Goal: Information Seeking & Learning: Learn about a topic

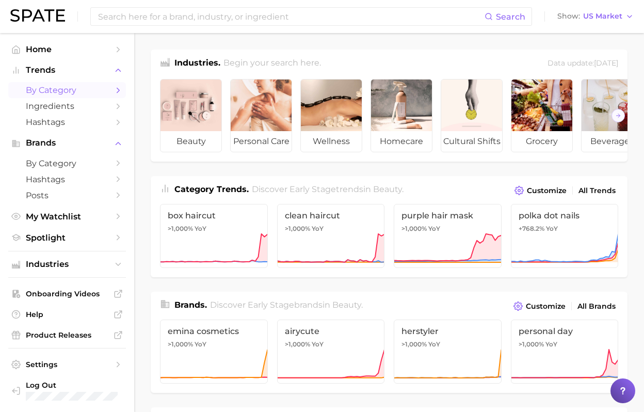
click at [86, 93] on span "by Category" at bounding box center [67, 90] width 83 height 10
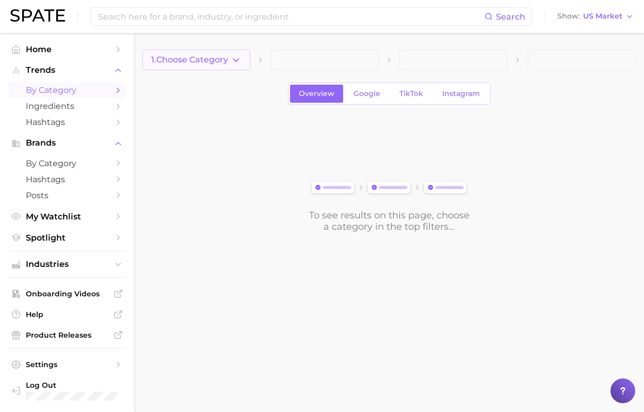
click at [228, 60] on span "1. Choose Category" at bounding box center [189, 59] width 77 height 9
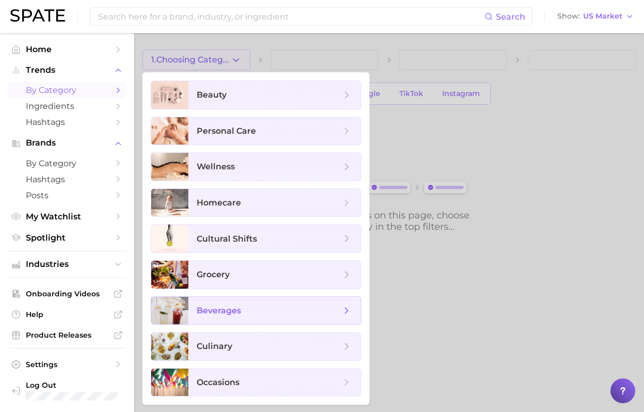
click at [245, 317] on span "beverages" at bounding box center [274, 311] width 172 height 28
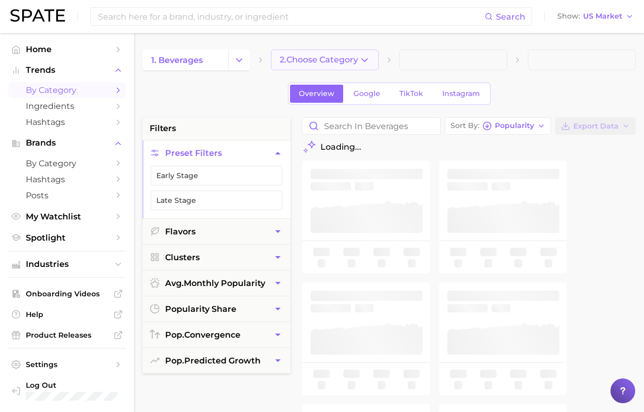
click at [365, 59] on icon "button" at bounding box center [364, 60] width 11 height 11
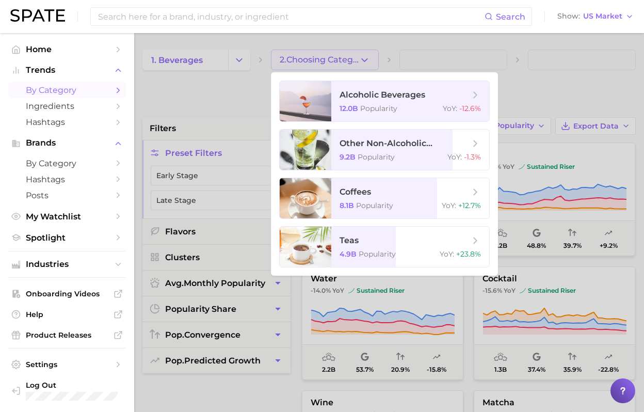
click at [440, 42] on div at bounding box center [322, 206] width 644 height 412
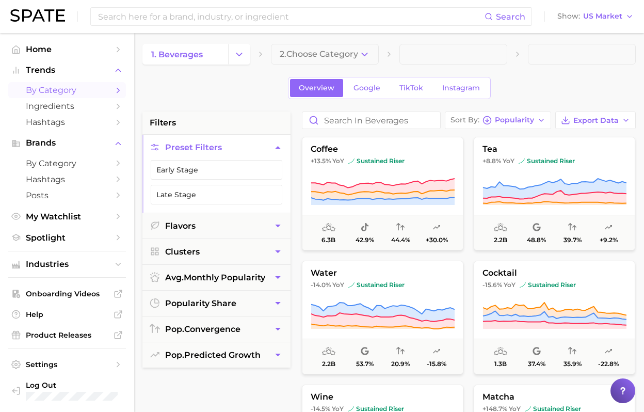
scroll to position [7, 0]
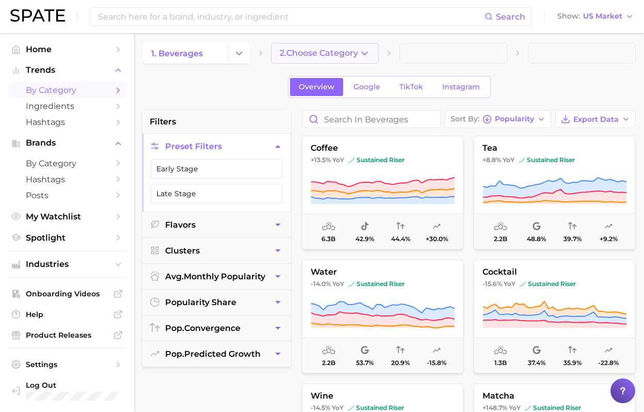
click at [364, 54] on polyline "button" at bounding box center [364, 53] width 6 height 3
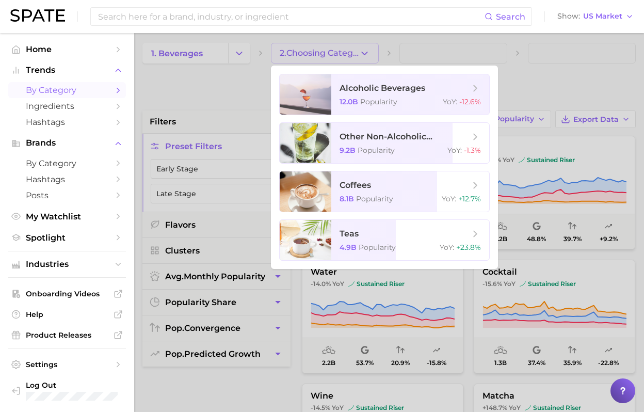
click at [531, 84] on div at bounding box center [322, 206] width 644 height 412
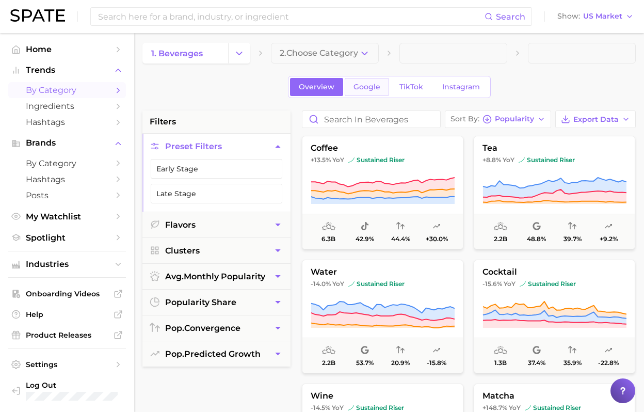
click at [365, 89] on span "Google" at bounding box center [366, 87] width 27 height 9
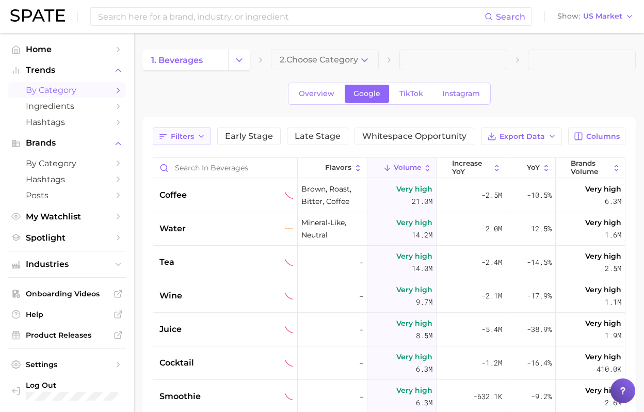
click at [177, 137] on span "Filters" at bounding box center [182, 136] width 23 height 9
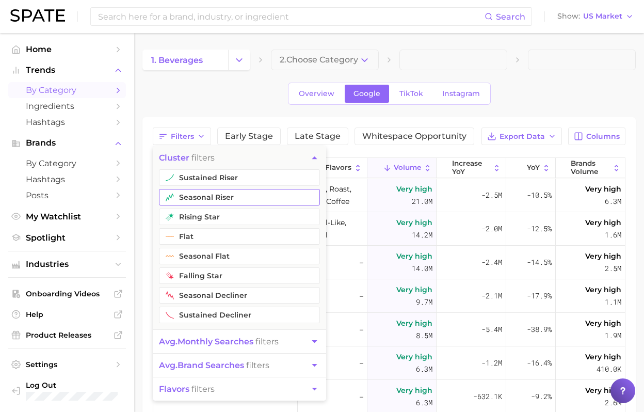
click at [227, 191] on button "seasonal riser" at bounding box center [239, 197] width 161 height 17
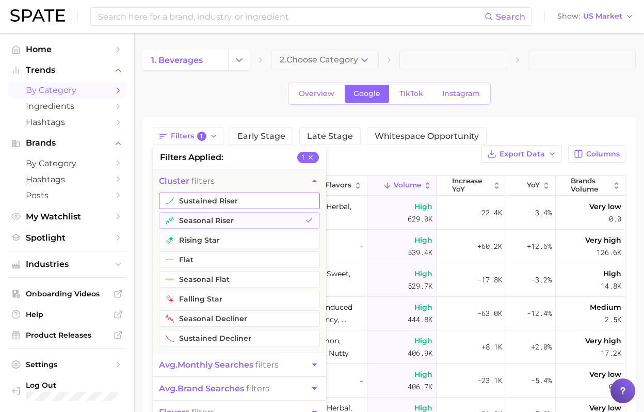
drag, startPoint x: 200, startPoint y: 239, endPoint x: 215, endPoint y: 207, distance: 34.8
click at [200, 239] on button "rising star" at bounding box center [239, 240] width 161 height 17
click at [220, 198] on button "sustained riser" at bounding box center [239, 200] width 161 height 17
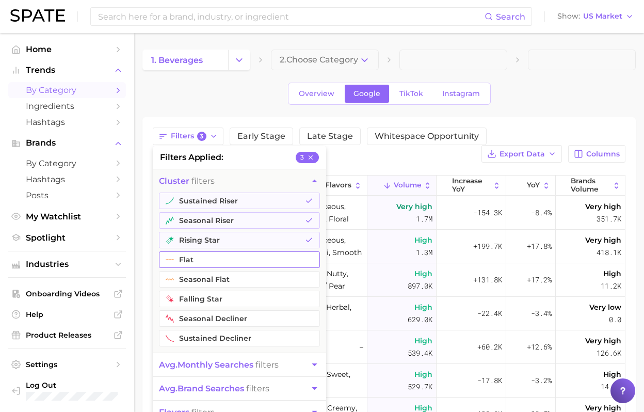
click at [208, 264] on button "flat" at bounding box center [239, 259] width 161 height 17
click at [209, 366] on span "avg. monthly searches" at bounding box center [206, 364] width 94 height 10
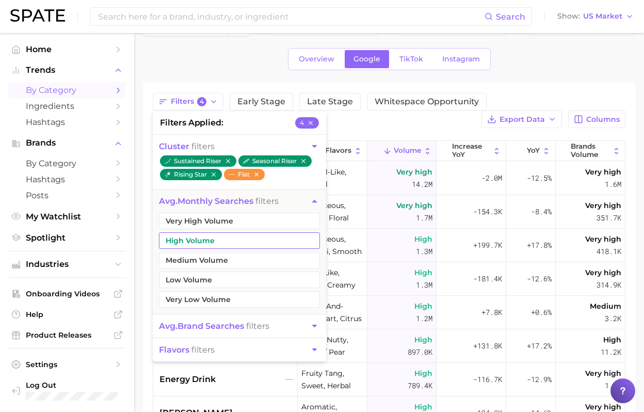
scroll to position [39, 0]
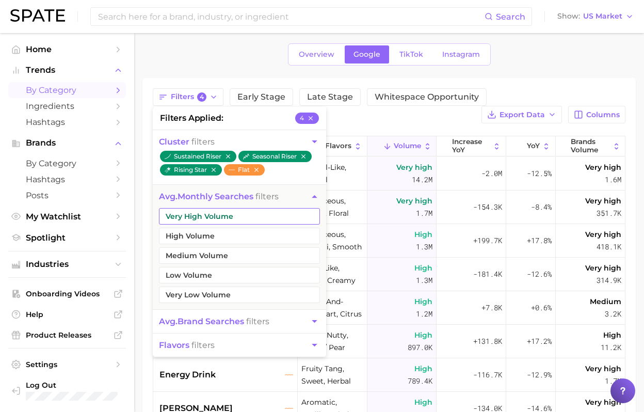
click at [262, 220] on button "Very High Volume" at bounding box center [239, 216] width 161 height 17
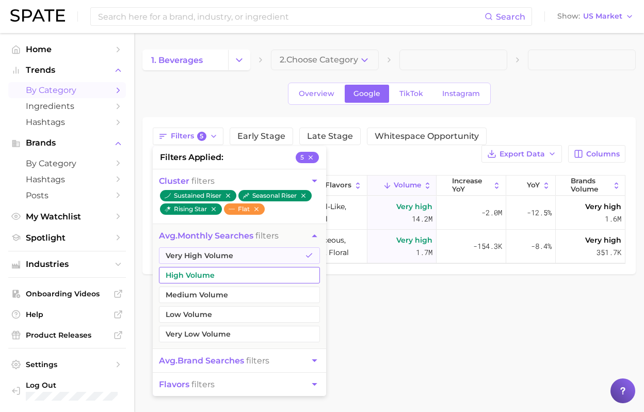
click at [226, 277] on button "High Volume" at bounding box center [239, 275] width 161 height 17
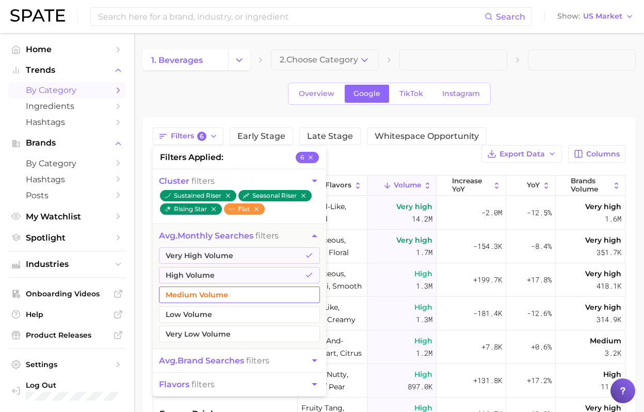
click at [227, 292] on button "Medium Volume" at bounding box center [239, 294] width 161 height 17
click at [564, 104] on div "Overview Google TikTok Instagram" at bounding box center [388, 94] width 493 height 22
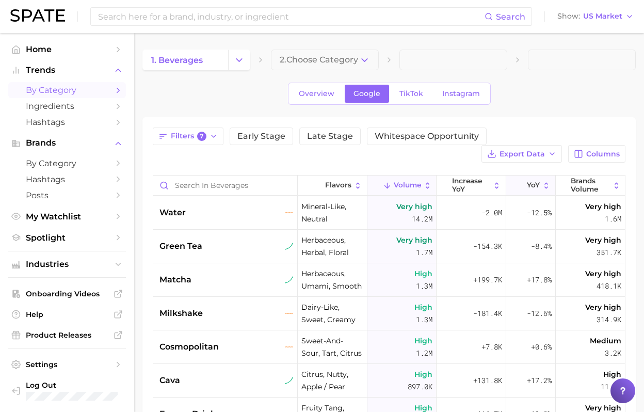
click at [531, 187] on span "YoY" at bounding box center [533, 185] width 13 height 8
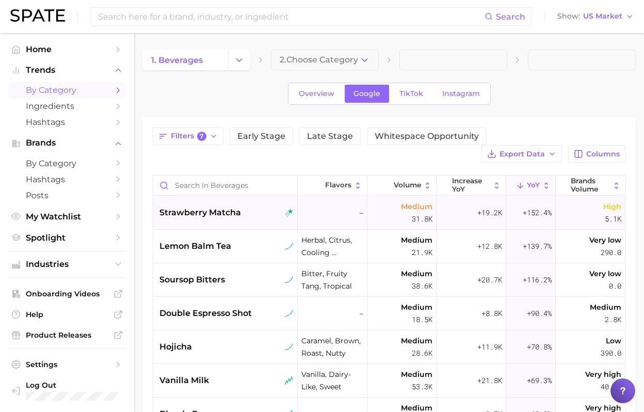
click at [229, 214] on span "strawberry matcha" at bounding box center [199, 212] width 81 height 12
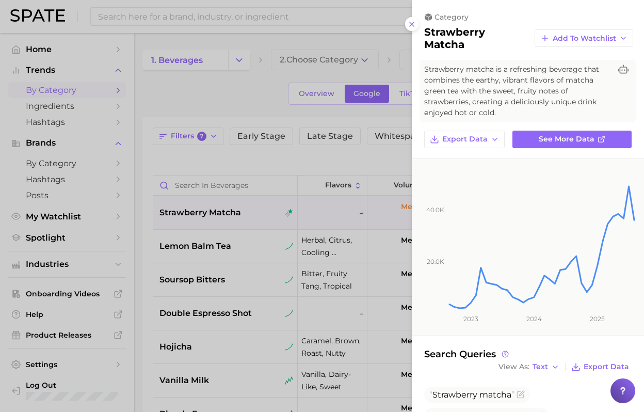
click at [219, 302] on div at bounding box center [322, 206] width 644 height 412
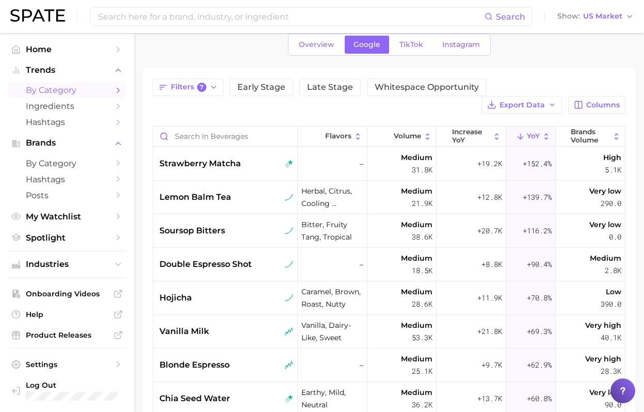
scroll to position [56, 0]
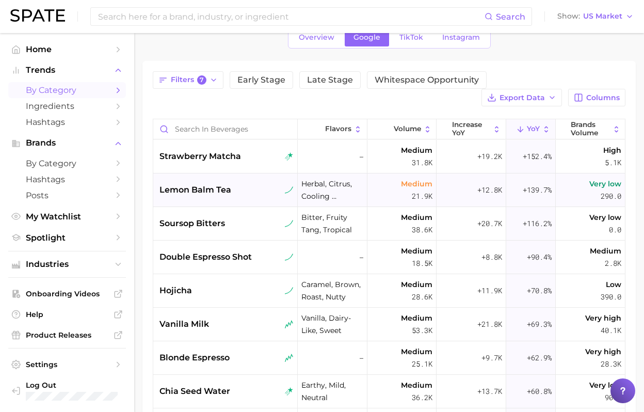
click at [229, 193] on span "lemon balm tea" at bounding box center [195, 190] width 72 height 12
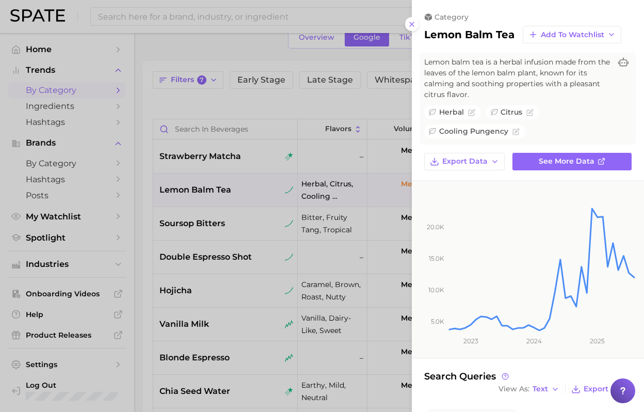
click at [229, 241] on div at bounding box center [322, 206] width 644 height 412
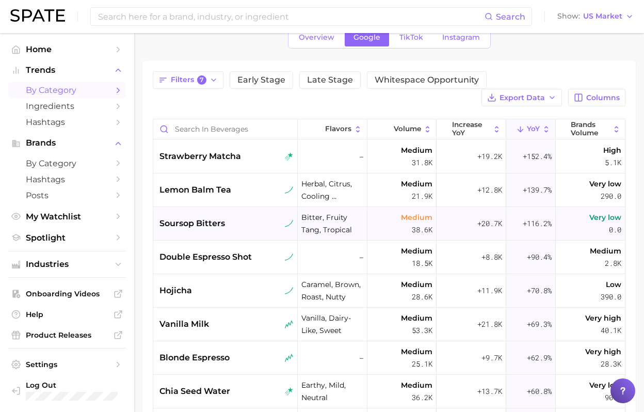
click at [235, 227] on div "soursop bitters" at bounding box center [226, 223] width 134 height 12
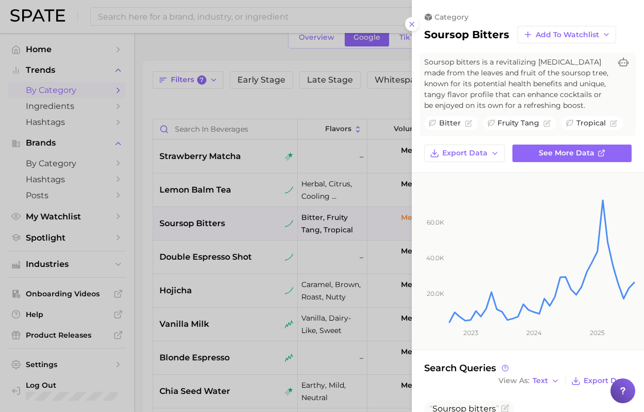
click at [243, 256] on div at bounding box center [322, 206] width 644 height 412
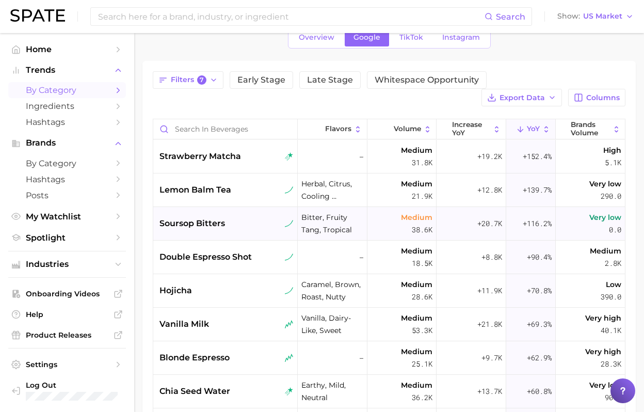
drag, startPoint x: 156, startPoint y: 224, endPoint x: 244, endPoint y: 224, distance: 87.7
click at [244, 224] on div "soursop bitters" at bounding box center [225, 224] width 144 height 34
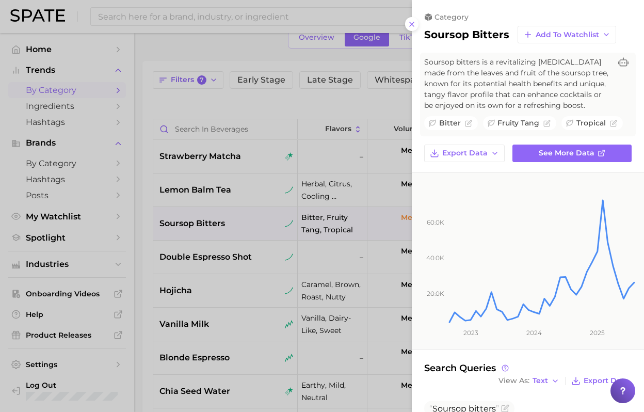
click at [327, 181] on div at bounding box center [322, 206] width 644 height 412
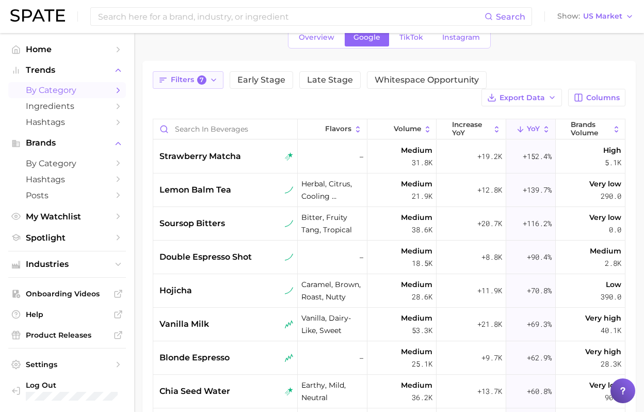
click at [209, 84] on icon "button" at bounding box center [213, 80] width 8 height 8
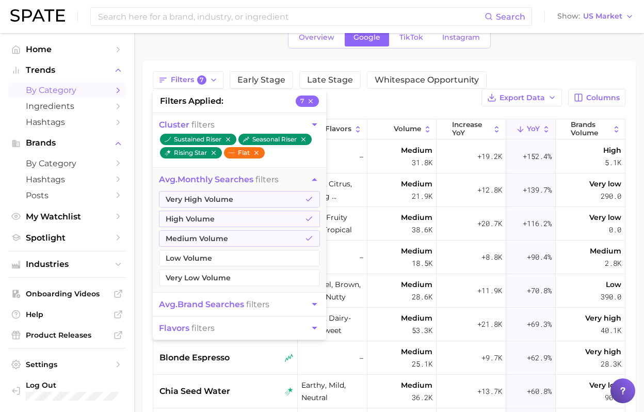
click at [259, 156] on icon "button" at bounding box center [256, 152] width 7 height 7
click at [291, 240] on button "Medium Volume" at bounding box center [239, 238] width 161 height 17
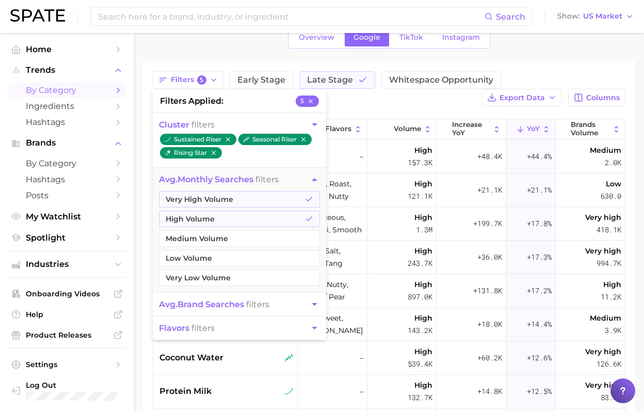
click at [430, 109] on div "Filters 5 filters applied 5 cluster filters sustained riser seasonal riser risi…" at bounding box center [389, 300] width 472 height 459
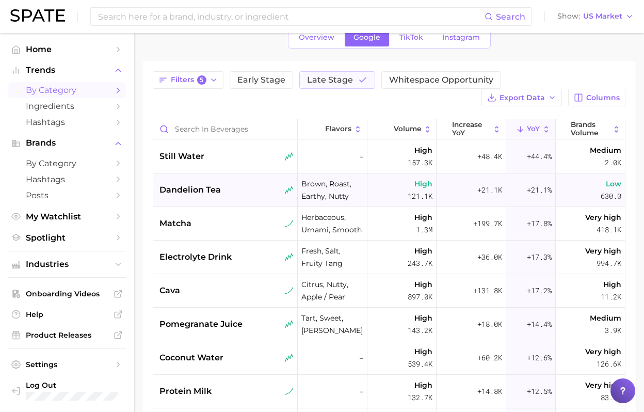
click at [237, 201] on div "dandelion tea" at bounding box center [225, 190] width 144 height 34
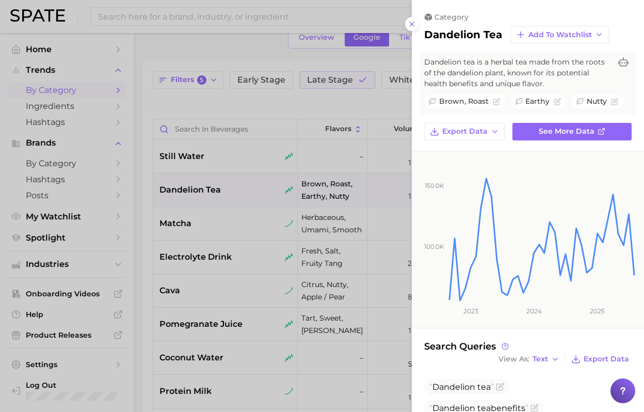
click at [260, 245] on div at bounding box center [322, 206] width 644 height 412
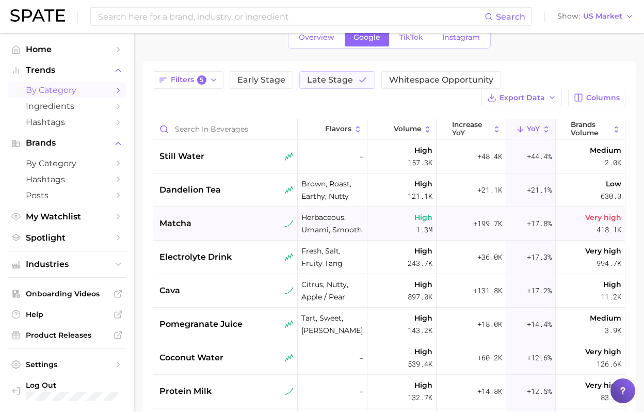
click at [240, 223] on div "matcha" at bounding box center [226, 223] width 134 height 12
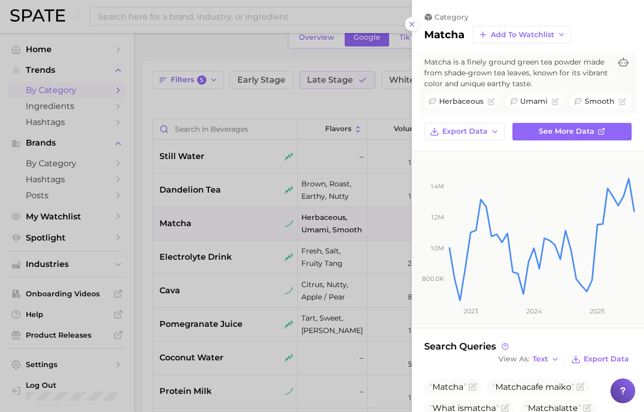
scroll to position [128, 0]
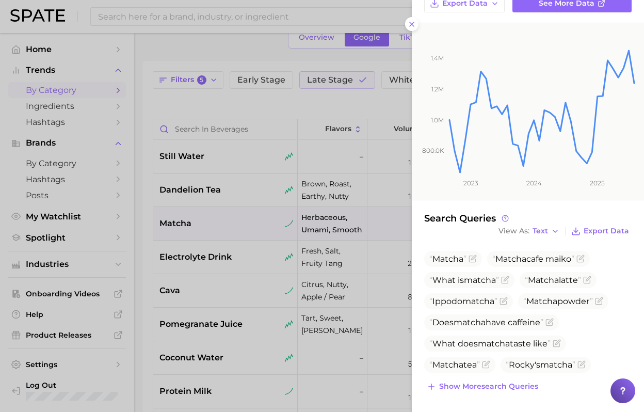
click at [246, 256] on div at bounding box center [322, 206] width 644 height 412
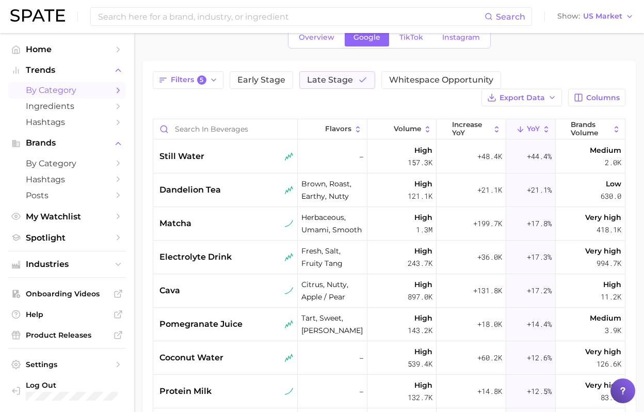
click at [246, 256] on div "electrolyte drink" at bounding box center [226, 257] width 134 height 12
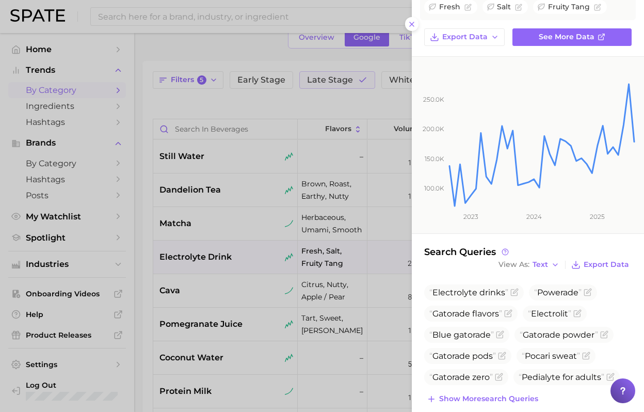
scroll to position [118, 0]
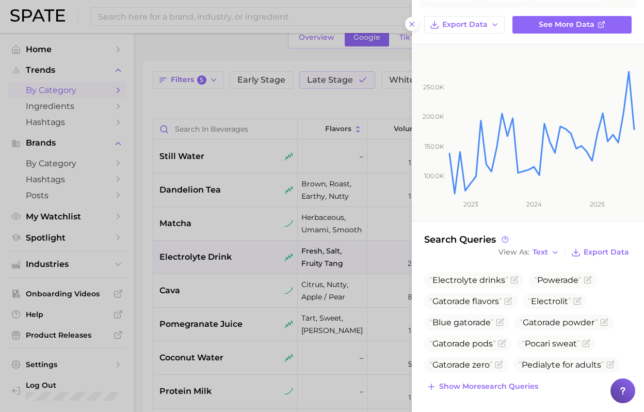
click at [184, 304] on div at bounding box center [322, 206] width 644 height 412
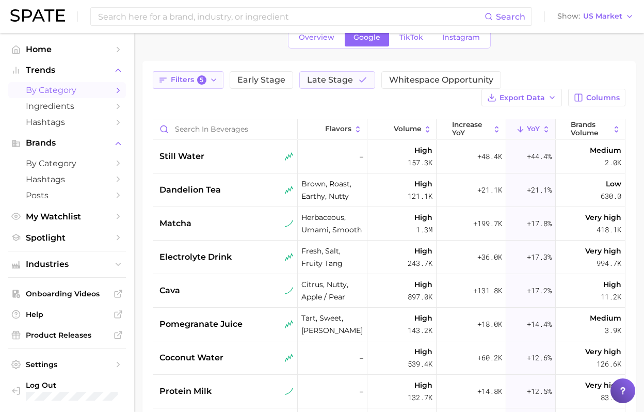
click at [208, 86] on button "Filters 5" at bounding box center [188, 80] width 71 height 18
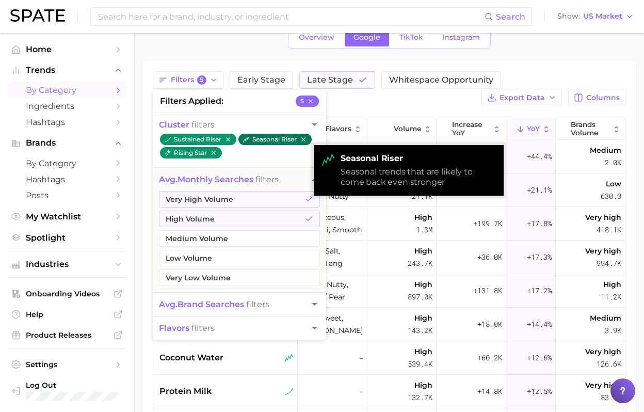
click at [305, 139] on icon "button" at bounding box center [303, 139] width 4 height 4
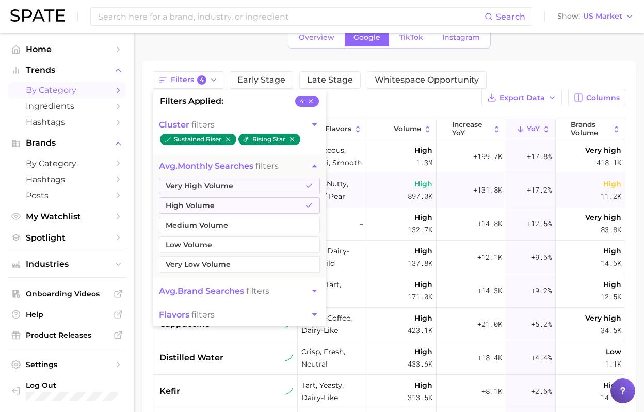
click at [361, 201] on span "citrus, nutty, apple / pear" at bounding box center [331, 189] width 61 height 25
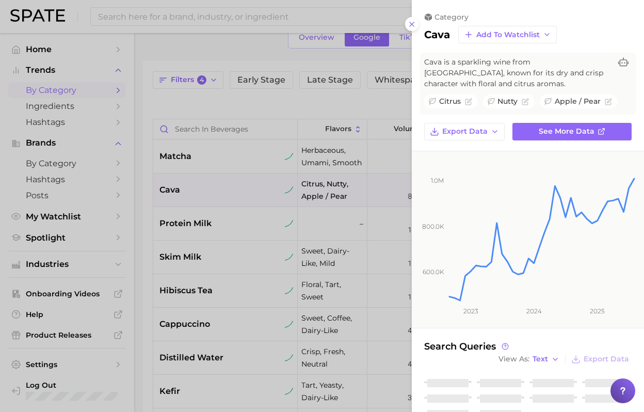
click at [234, 167] on div at bounding box center [322, 206] width 644 height 412
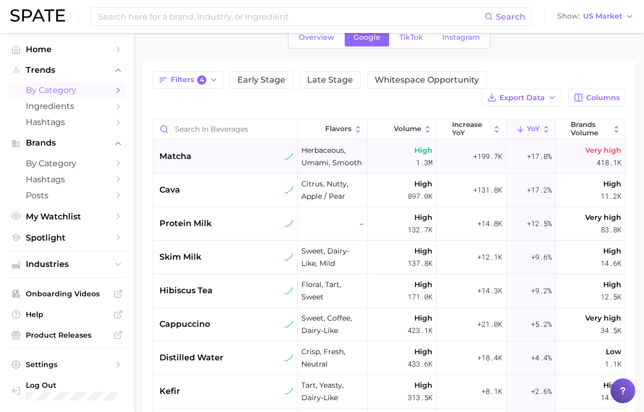
click at [234, 153] on div "matcha" at bounding box center [226, 156] width 134 height 12
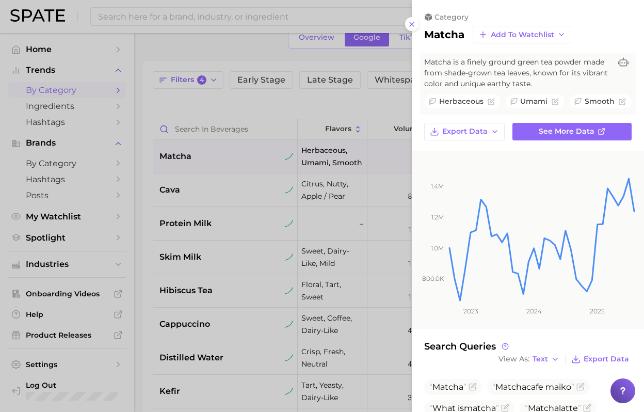
click at [246, 220] on div at bounding box center [322, 206] width 644 height 412
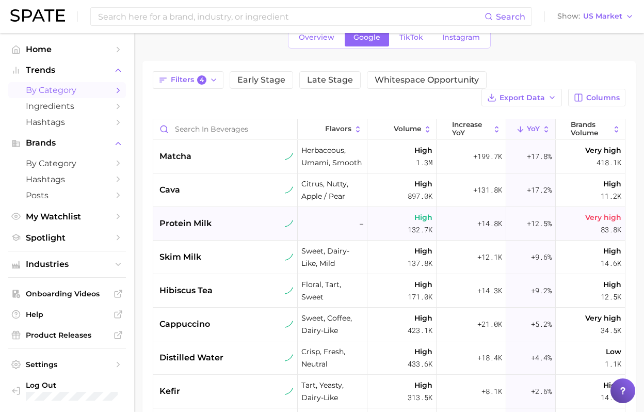
click at [234, 221] on div "protein milk" at bounding box center [226, 223] width 134 height 12
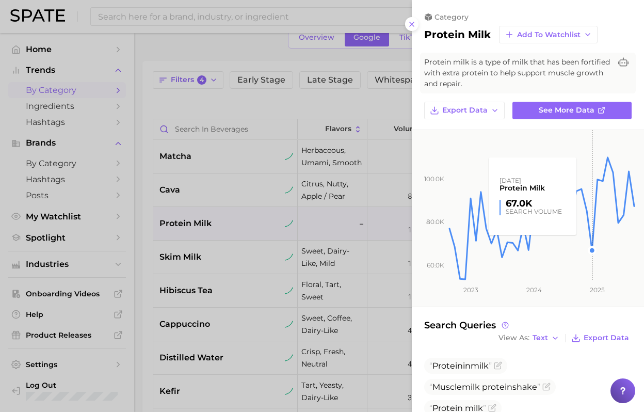
scroll to position [171, 0]
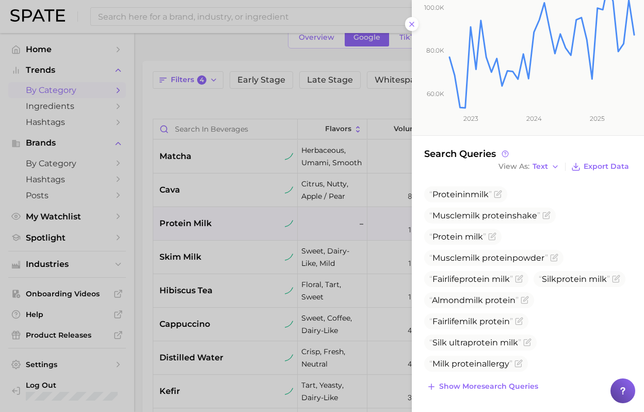
click at [216, 351] on div at bounding box center [322, 206] width 644 height 412
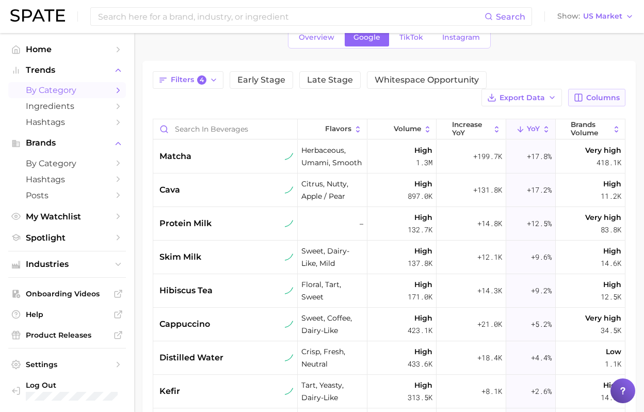
click at [602, 96] on span "Columns" at bounding box center [603, 97] width 34 height 9
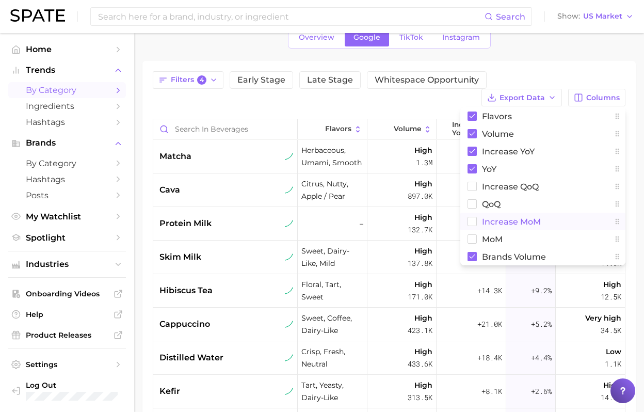
click at [499, 221] on span "increase MoM" at bounding box center [511, 221] width 59 height 9
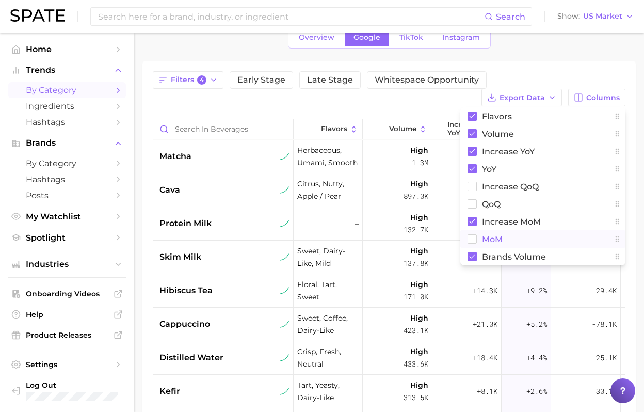
click at [482, 238] on span "MoM" at bounding box center [492, 239] width 21 height 9
click at [563, 48] on div "Overview Google TikTok Instagram" at bounding box center [388, 37] width 493 height 22
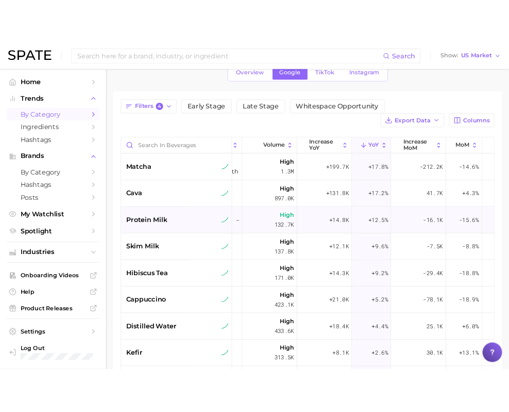
scroll to position [0, 92]
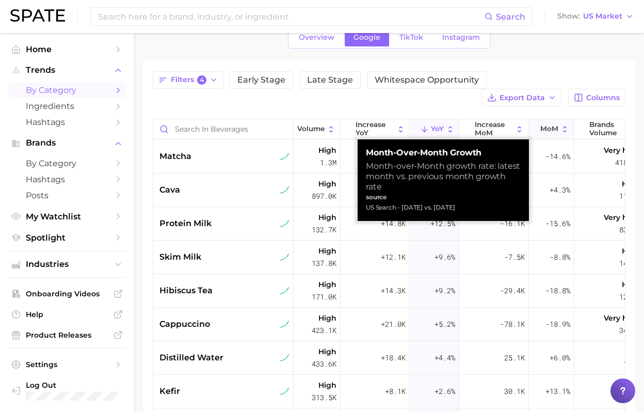
click at [541, 130] on span "MoM" at bounding box center [549, 129] width 18 height 8
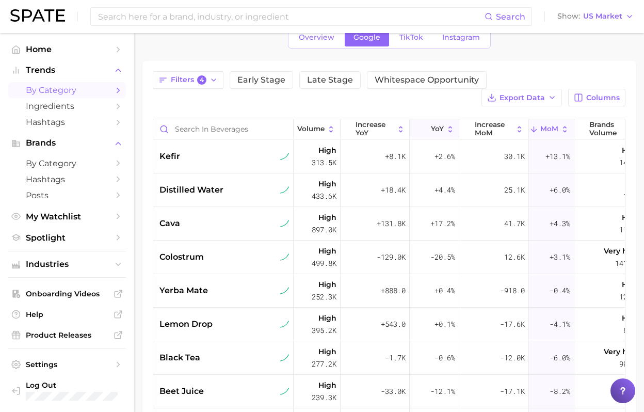
click at [439, 128] on span "YoY" at bounding box center [437, 129] width 13 height 8
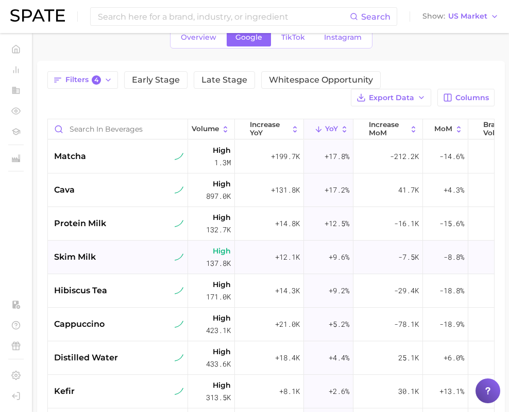
click at [158, 253] on div "skim milk" at bounding box center [119, 257] width 130 height 12
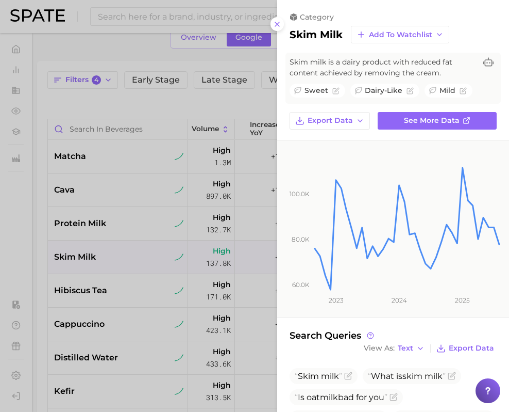
click at [130, 274] on div at bounding box center [254, 206] width 509 height 412
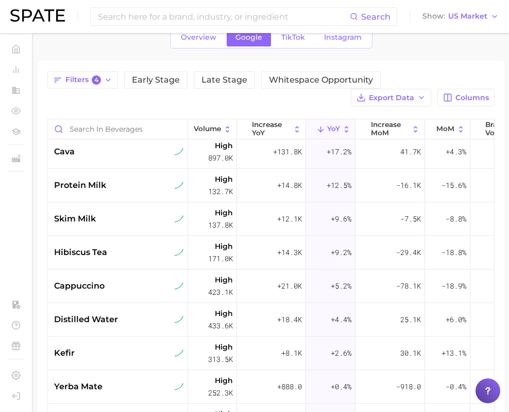
scroll to position [0, 90]
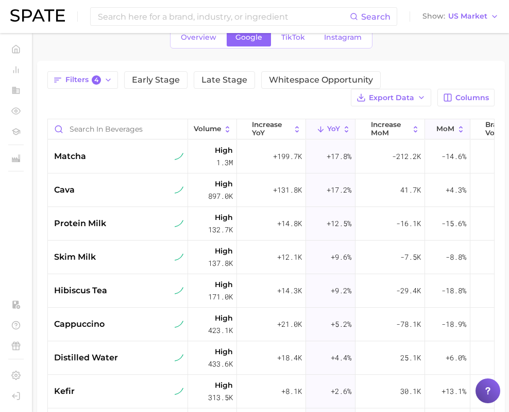
click at [449, 131] on span "MoM" at bounding box center [446, 129] width 18 height 8
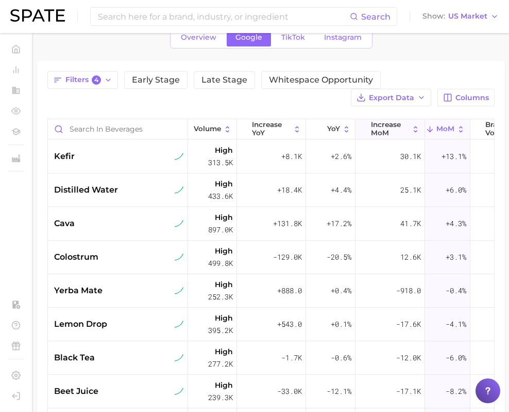
click at [410, 122] on button "increase MoM" at bounding box center [390, 129] width 69 height 20
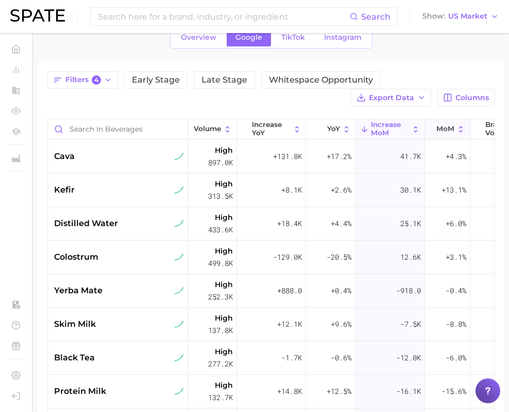
click at [450, 127] on span "MoM" at bounding box center [446, 129] width 18 height 8
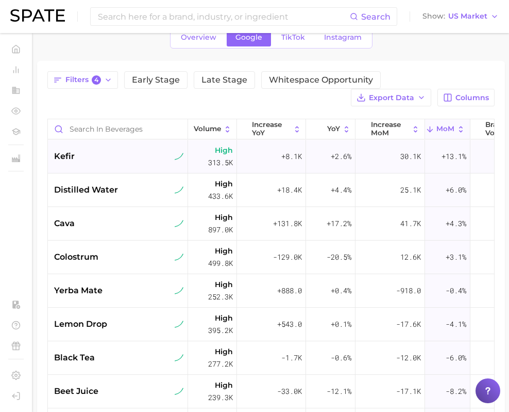
click at [146, 164] on div "kefir" at bounding box center [118, 157] width 140 height 34
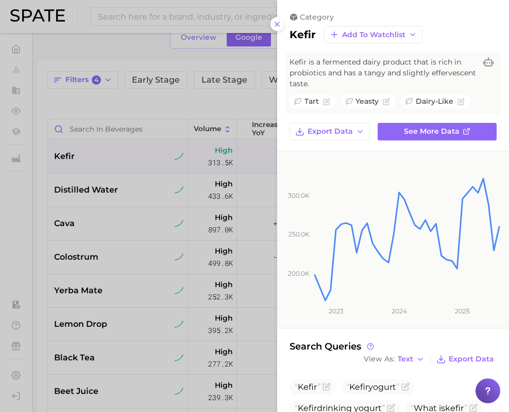
click at [220, 166] on div at bounding box center [254, 206] width 509 height 412
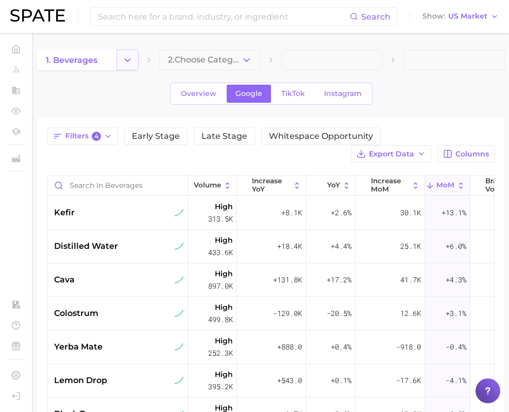
click at [126, 58] on icon "Change Category" at bounding box center [127, 60] width 11 height 11
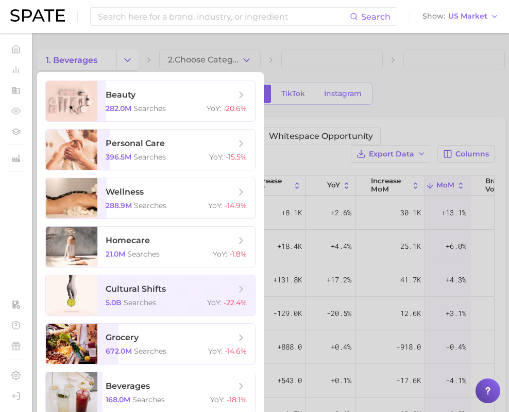
click at [289, 113] on div at bounding box center [254, 206] width 509 height 412
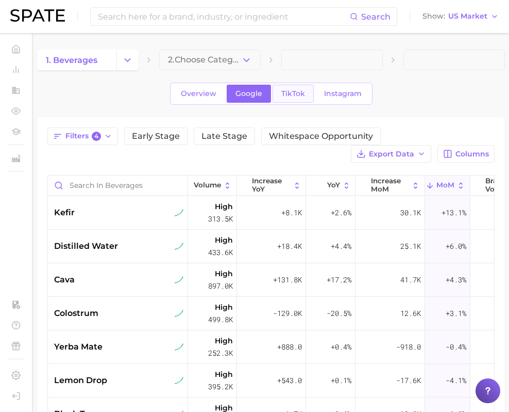
click at [292, 102] on link "TikTok" at bounding box center [293, 94] width 41 height 18
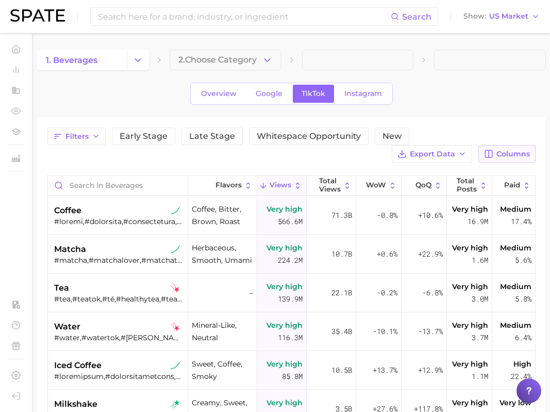
click at [500, 154] on span "Columns" at bounding box center [514, 154] width 34 height 9
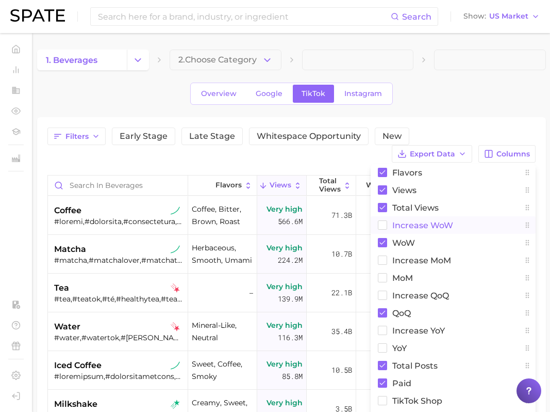
click at [408, 227] on span "Increase WoW" at bounding box center [422, 225] width 61 height 9
click at [400, 263] on span "increase MoM" at bounding box center [421, 260] width 59 height 9
click at [390, 283] on button "MoM" at bounding box center [453, 278] width 165 height 18
click at [452, 103] on div "Overview Google TikTok Instagram" at bounding box center [291, 94] width 509 height 22
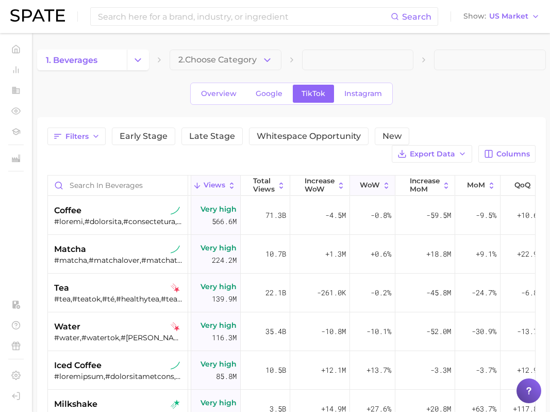
scroll to position [0, 68]
click at [487, 185] on icon at bounding box center [490, 185] width 9 height 9
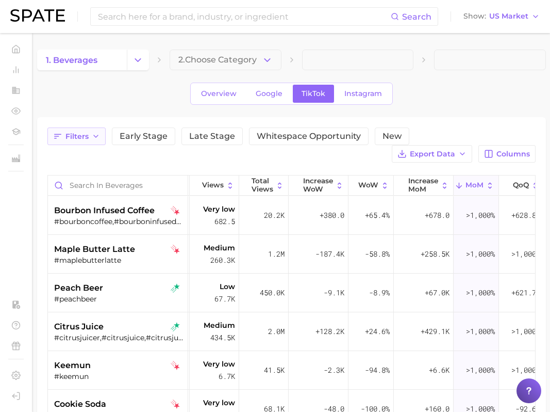
click at [96, 136] on polyline "button" at bounding box center [96, 136] width 4 height 2
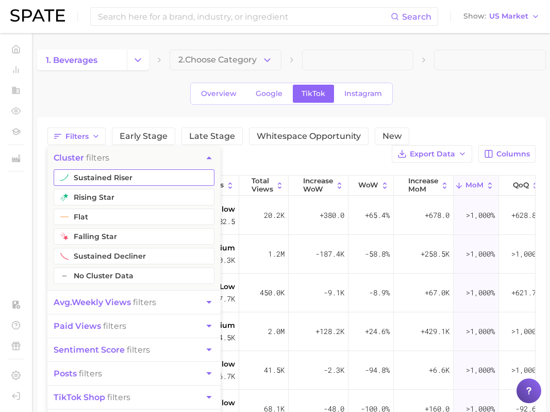
click at [114, 178] on button "sustained riser" at bounding box center [134, 177] width 161 height 17
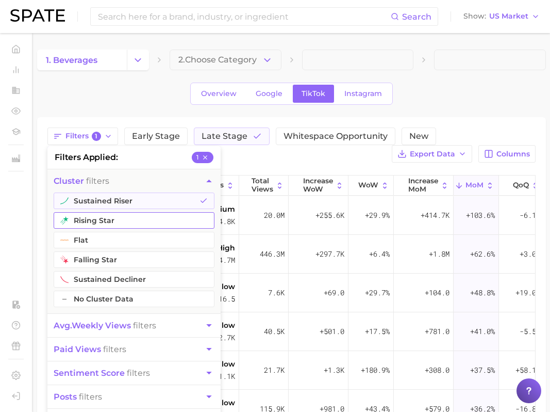
click at [103, 217] on button "rising star" at bounding box center [134, 220] width 161 height 17
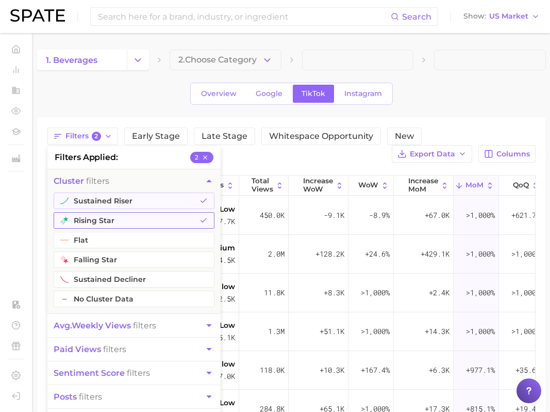
click at [104, 221] on button "rising star" at bounding box center [134, 220] width 161 height 17
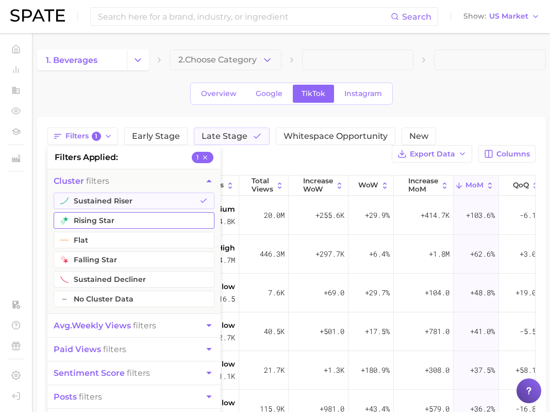
click at [104, 221] on button "rising star" at bounding box center [134, 220] width 161 height 17
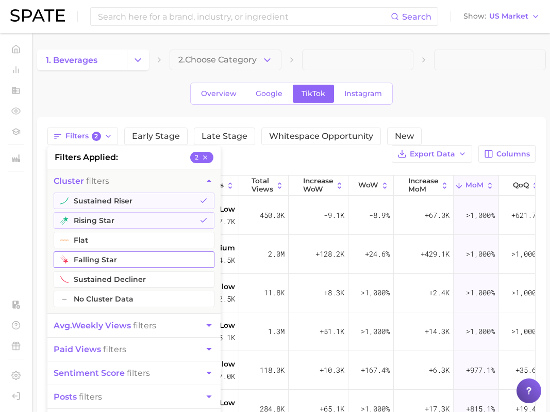
scroll to position [237, 0]
